Goal: Find specific page/section: Find specific page/section

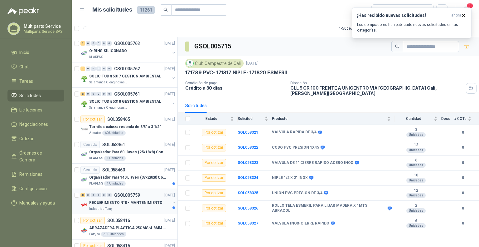
click at [142, 205] on p "REQUERIMIENTO N°8 - MANTENIMIENTO" at bounding box center [125, 203] width 73 height 6
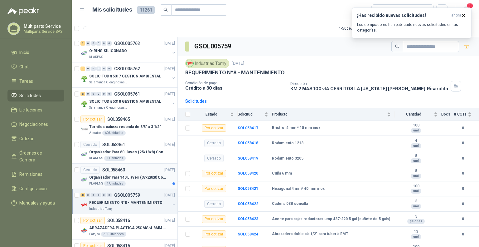
click at [151, 176] on p "Organizador Para 140 Llaves (37x28x8) Con Cerradura" at bounding box center [128, 177] width 78 height 6
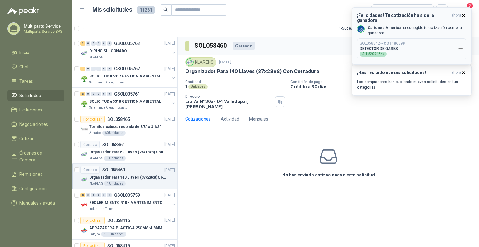
click at [425, 42] on button "SOL058342 → COT186599 DETECTOR DE GASES $ 1.520.743 ,84" at bounding box center [411, 48] width 109 height 21
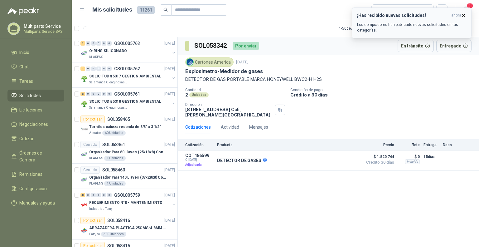
click at [461, 15] on icon "button" at bounding box center [463, 15] width 5 height 5
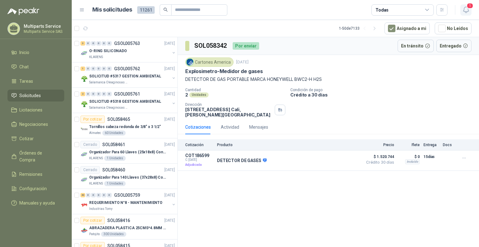
click at [466, 12] on icon "button" at bounding box center [466, 10] width 8 height 8
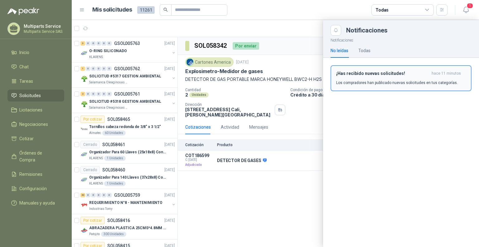
click at [378, 81] on p "Los compradores han publicado nuevas solicitudes en tus categorías." at bounding box center [397, 83] width 122 height 6
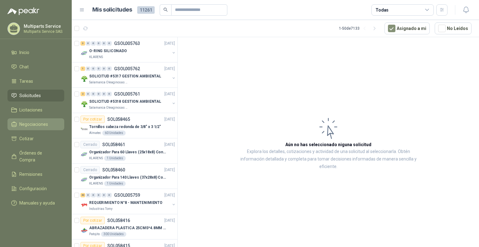
click at [36, 122] on span "Negociaciones" at bounding box center [33, 124] width 29 height 7
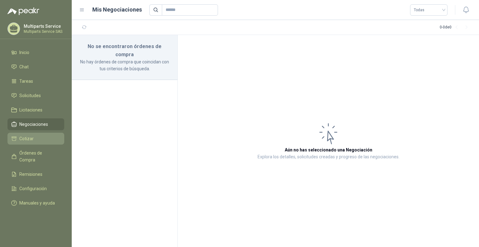
click at [31, 141] on span "Cotizar" at bounding box center [26, 138] width 14 height 7
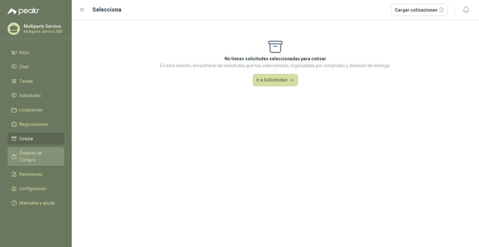
click at [40, 153] on span "Órdenes de Compra" at bounding box center [38, 156] width 39 height 14
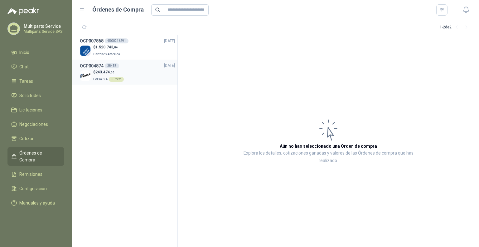
click at [144, 72] on div "$ 243.474 ,00 Forsa S.A Directo" at bounding box center [127, 75] width 95 height 13
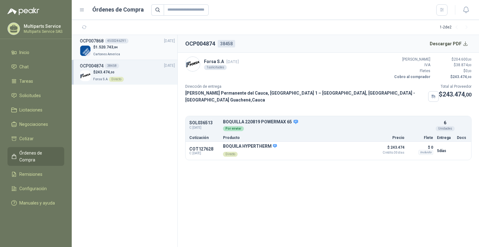
click at [140, 54] on div "$ 1.520.743 ,84 Cartones America" at bounding box center [127, 50] width 95 height 13
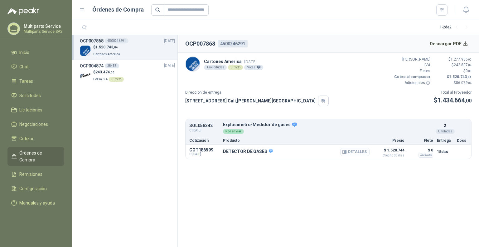
click at [356, 152] on button "Detalles" at bounding box center [354, 152] width 29 height 8
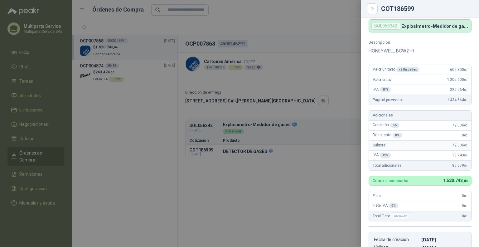
scroll to position [27, 0]
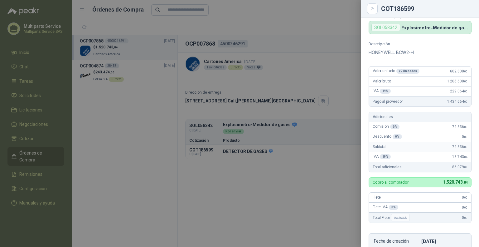
click at [300, 180] on div at bounding box center [239, 123] width 479 height 247
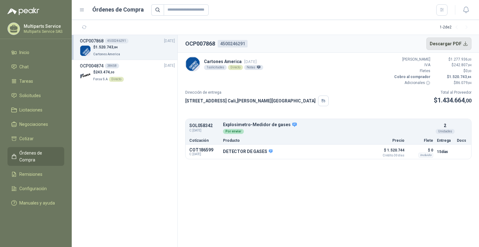
click at [457, 40] on button "Descargar PDF" at bounding box center [449, 43] width 46 height 12
click at [132, 72] on div "$ 243.474 ,00 Forsa S.A Directo" at bounding box center [127, 75] width 95 height 13
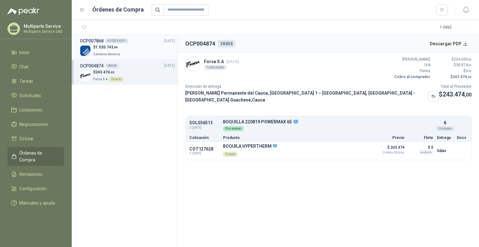
click at [141, 48] on div "$ 1.520.743 ,84 Cartones America" at bounding box center [127, 50] width 95 height 13
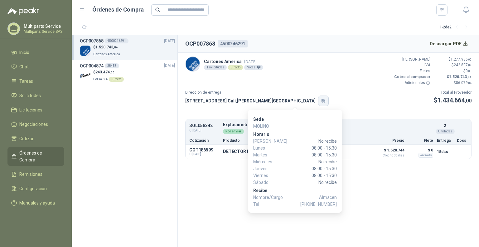
click at [322, 101] on icon "button" at bounding box center [323, 101] width 2 height 1
click at [318, 101] on button "button" at bounding box center [323, 100] width 11 height 11
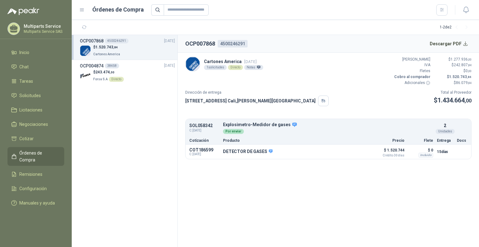
click at [387, 201] on section "OCP007868 4500246291 Descargar PDF Cartones America [DATE] 1 solicitudes Direct…" at bounding box center [328, 141] width 301 height 212
